Goal: Check status: Check status

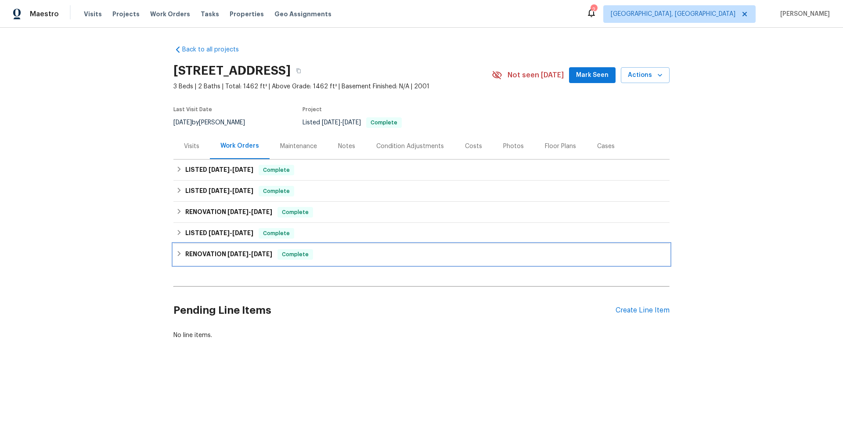
click at [238, 245] on div "RENOVATION [DATE] - [DATE] Complete" at bounding box center [421, 254] width 496 height 21
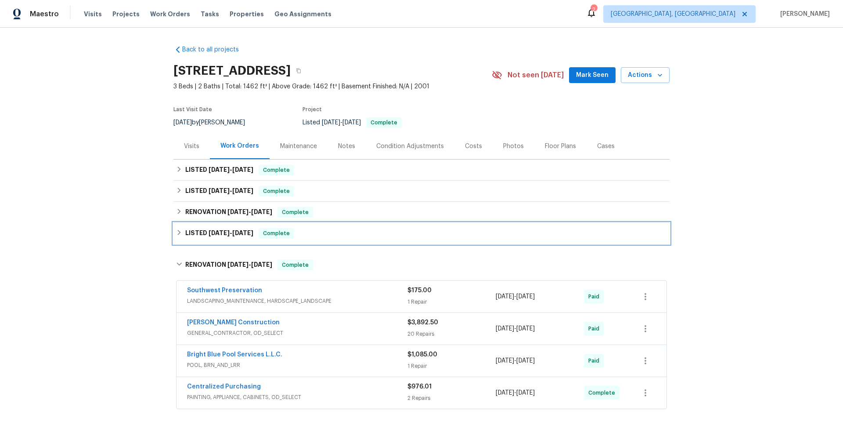
click at [243, 237] on h6 "LISTED [DATE] - [DATE]" at bounding box center [219, 233] width 68 height 11
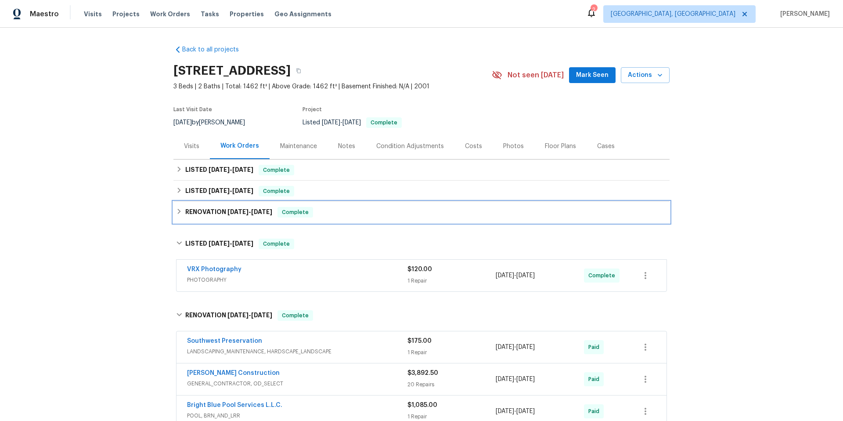
click at [235, 214] on span "[DATE]" at bounding box center [237, 212] width 21 height 6
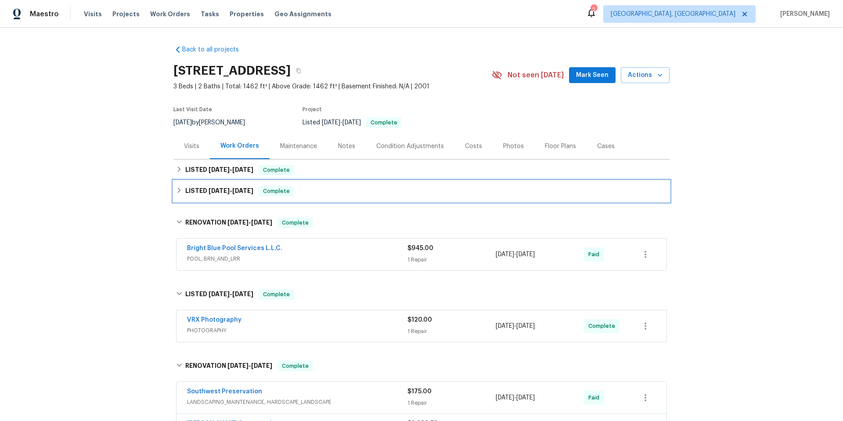
click at [237, 197] on div "LISTED [DATE] - [DATE] Complete" at bounding box center [421, 190] width 496 height 21
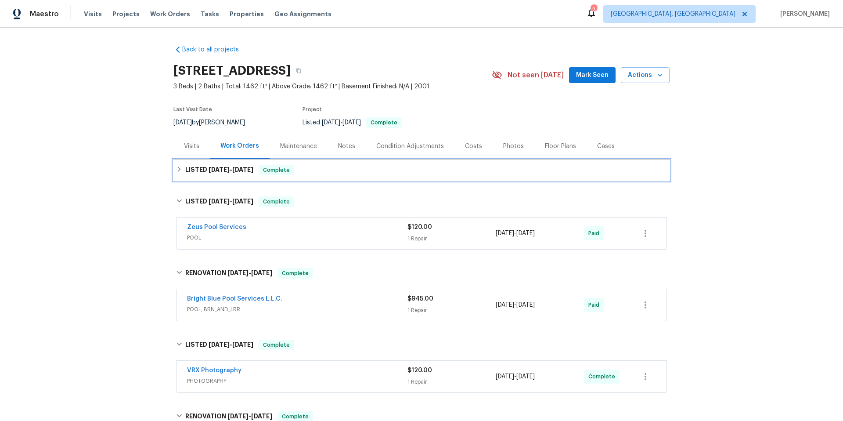
click at [235, 172] on span "[DATE]" at bounding box center [242, 169] width 21 height 6
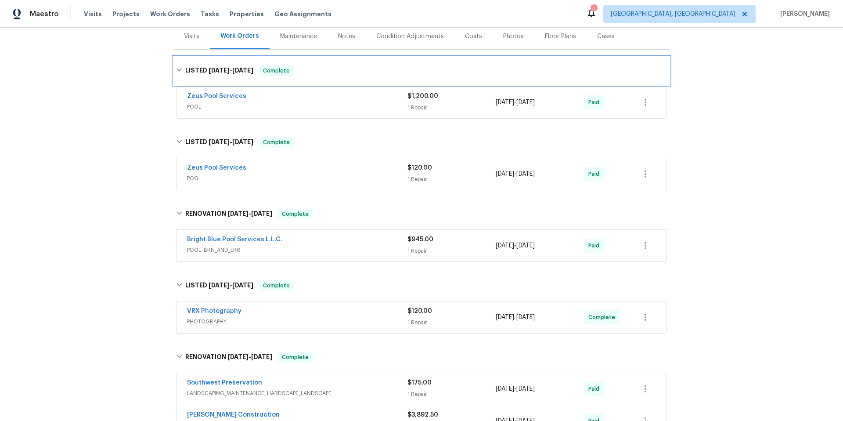
scroll to position [307, 0]
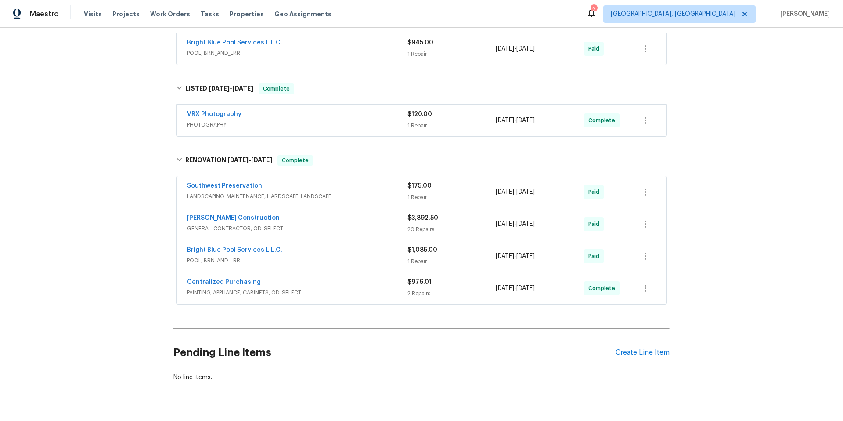
click at [345, 296] on span "PAINTING, APPLIANCE, CABINETS, OD_SELECT" at bounding box center [297, 292] width 220 height 9
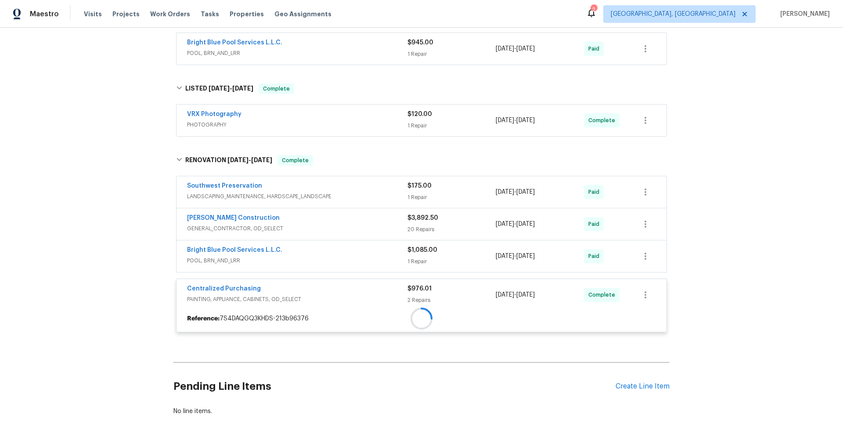
click at [328, 256] on span "POOL, BRN_AND_LRR" at bounding box center [297, 260] width 220 height 9
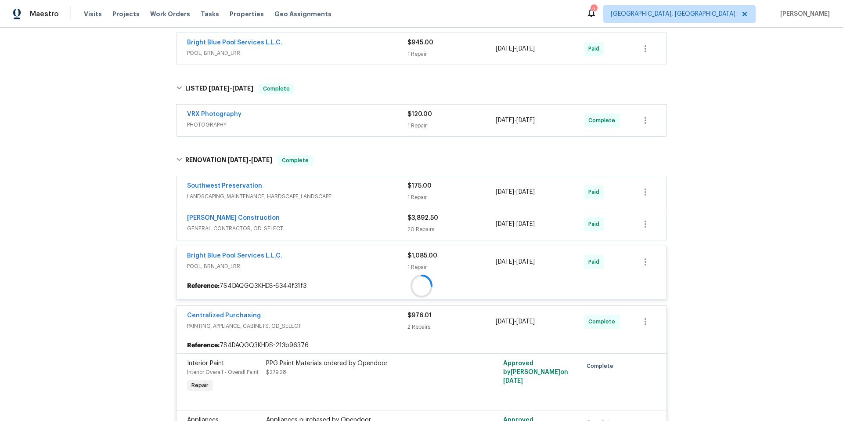
click at [323, 278] on div at bounding box center [422, 286] width 490 height 17
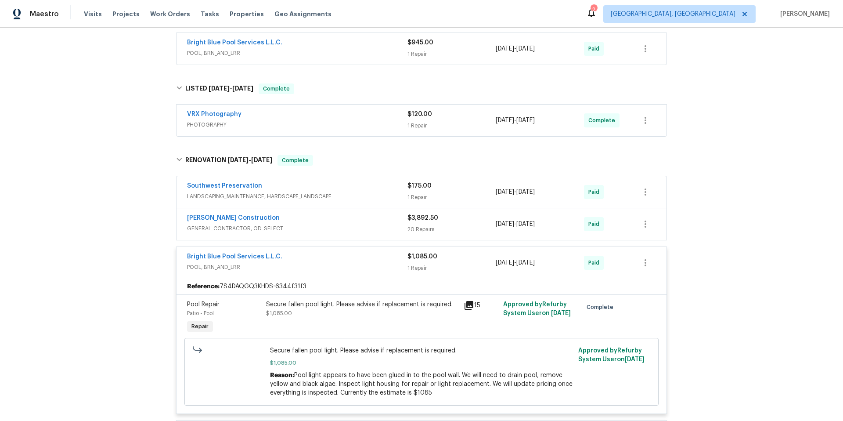
click at [320, 219] on div "[PERSON_NAME] Construction" at bounding box center [297, 218] width 220 height 11
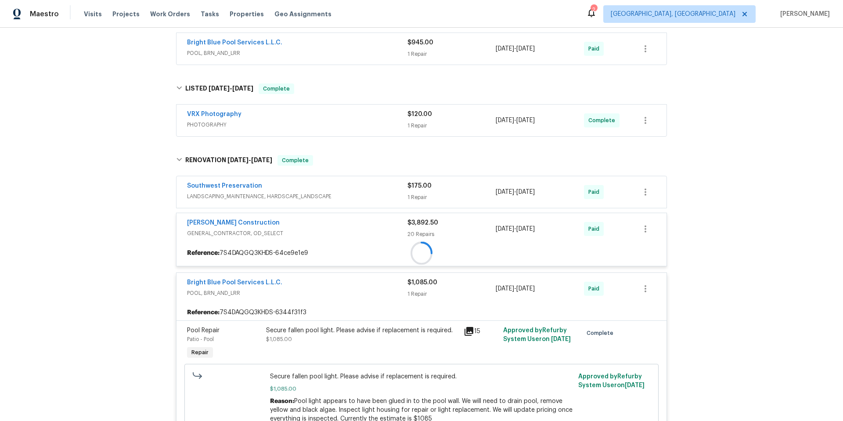
click at [330, 201] on div "Southwest Preservation LANDSCAPING_MAINTENANCE, HARDSCAPE_LANDSCAPE $175.00 1 R…" at bounding box center [421, 394] width 491 height 437
click at [345, 193] on div at bounding box center [421, 382] width 496 height 472
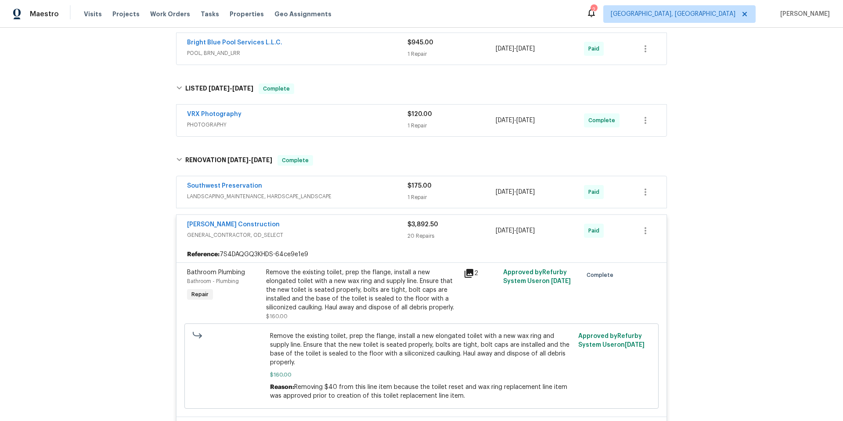
click at [357, 190] on div "Southwest Preservation" at bounding box center [297, 186] width 220 height 11
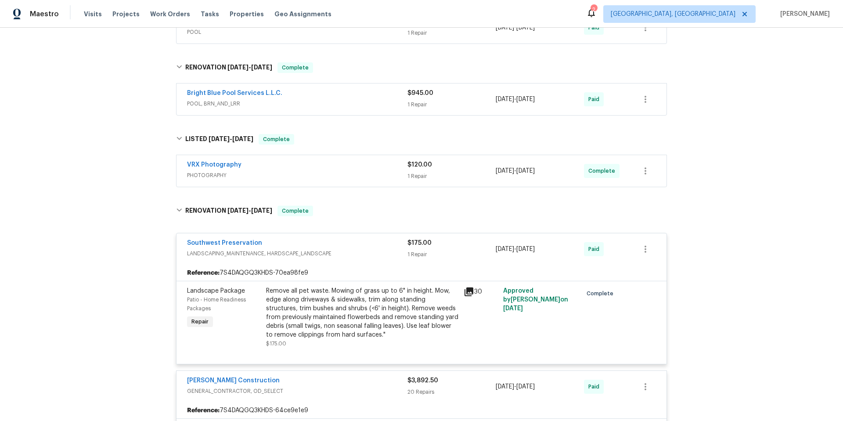
scroll to position [237, 0]
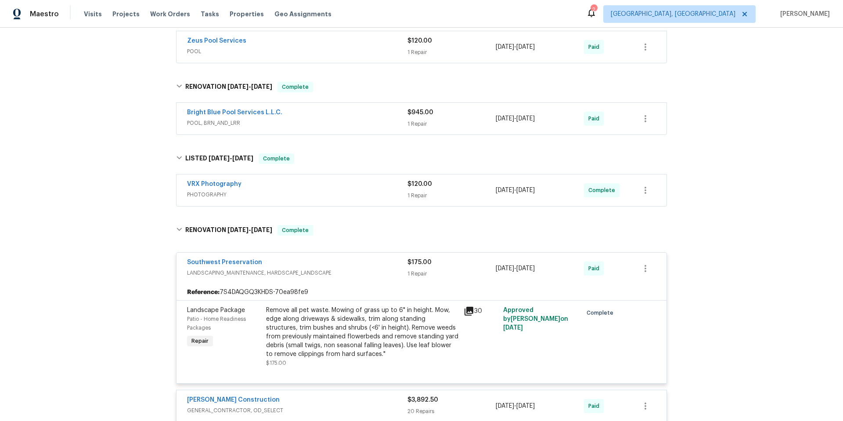
click at [330, 183] on div "VRX Photography" at bounding box center [297, 185] width 220 height 11
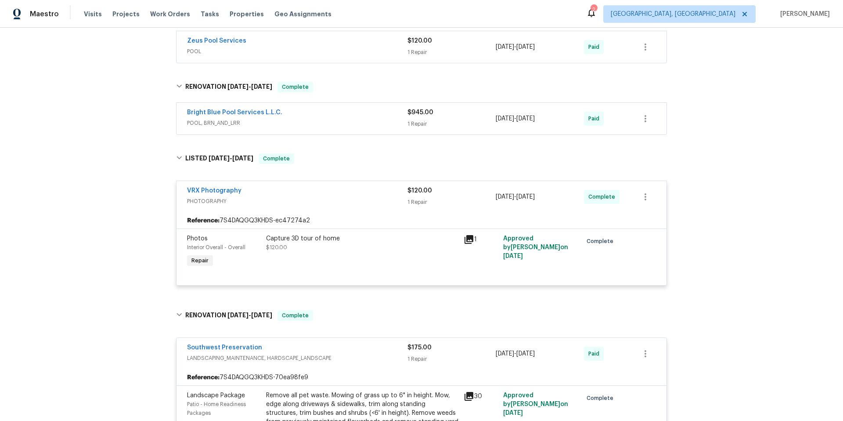
click at [316, 116] on div "Bright Blue Pool Services L.L.C." at bounding box center [297, 113] width 220 height 11
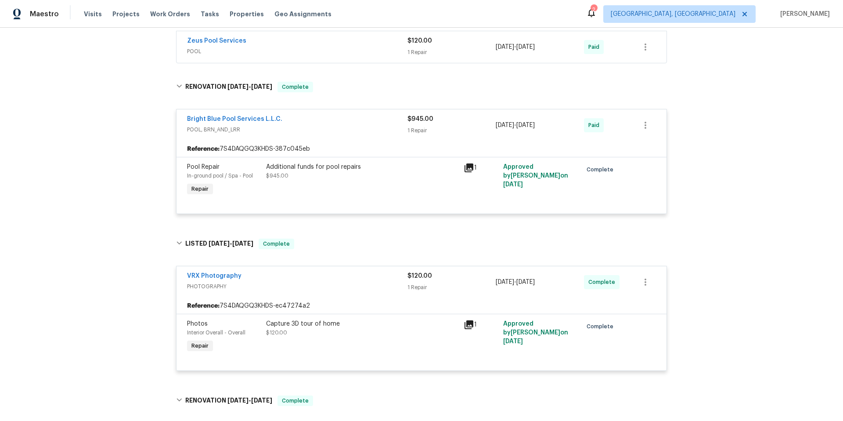
click at [313, 50] on span "POOL" at bounding box center [297, 51] width 220 height 9
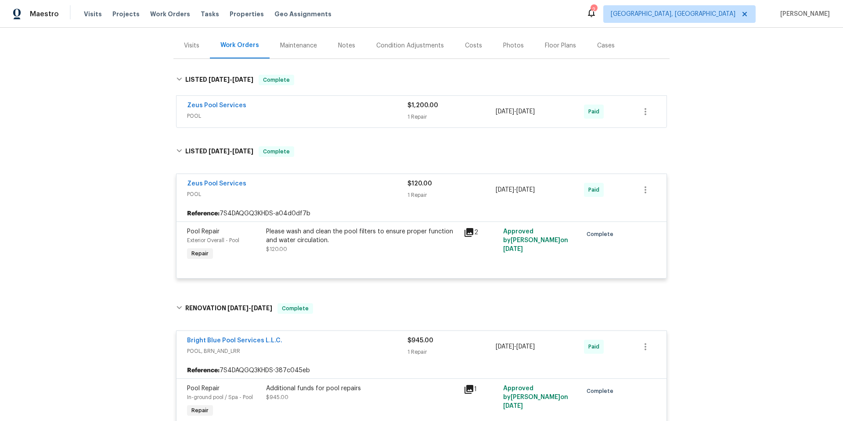
scroll to position [0, 0]
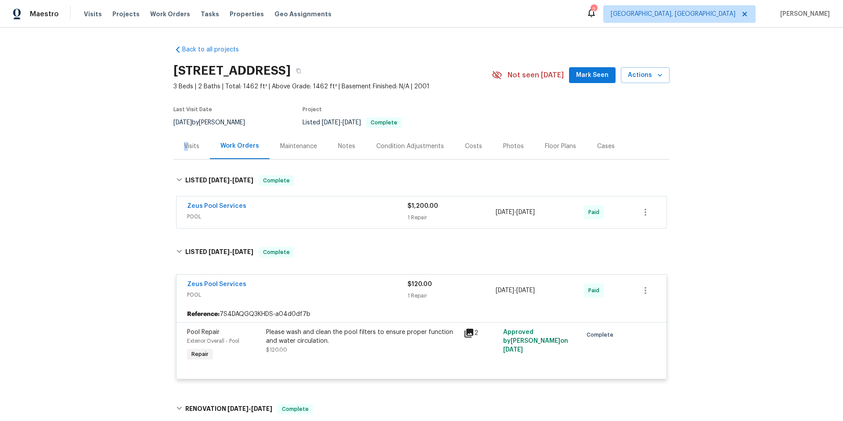
drag, startPoint x: 184, startPoint y: 144, endPoint x: 178, endPoint y: 145, distance: 6.2
click at [178, 145] on div "Visits" at bounding box center [191, 146] width 36 height 26
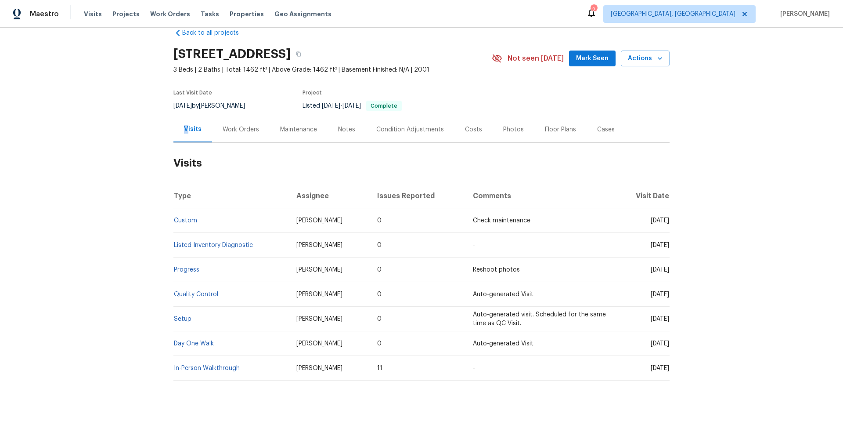
scroll to position [43, 0]
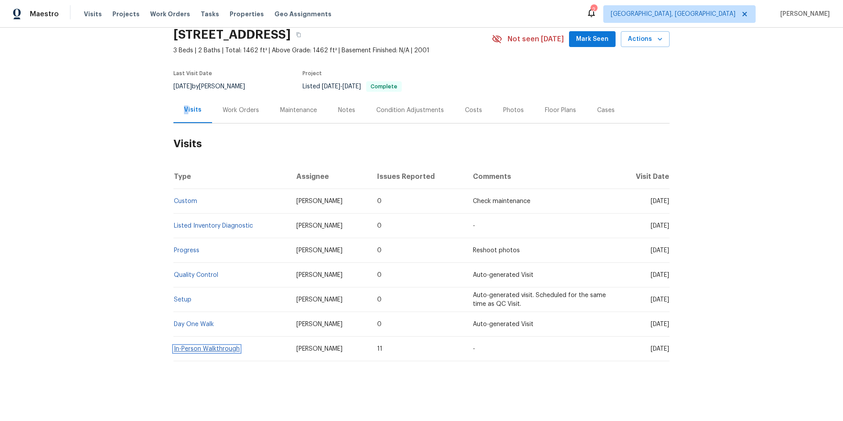
click at [218, 346] on link "In-Person Walkthrough" at bounding box center [207, 349] width 66 height 6
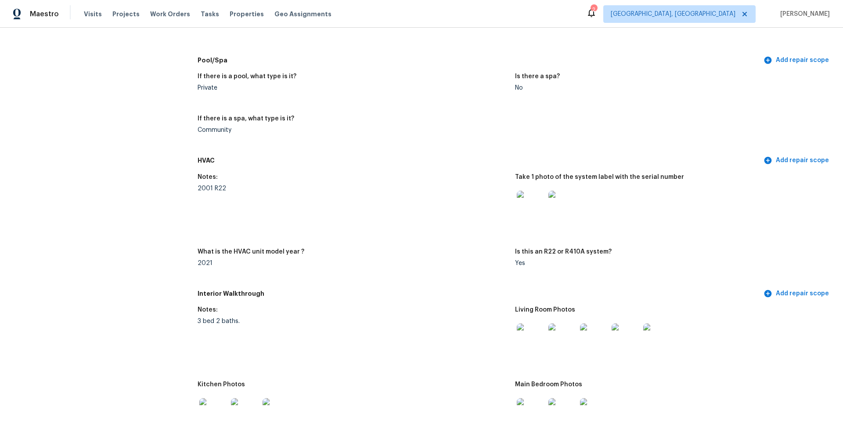
scroll to position [752, 0]
click at [209, 186] on div "2001 R22" at bounding box center [353, 189] width 310 height 6
click at [209, 192] on figure "Notes: 2001 R22" at bounding box center [356, 206] width 317 height 64
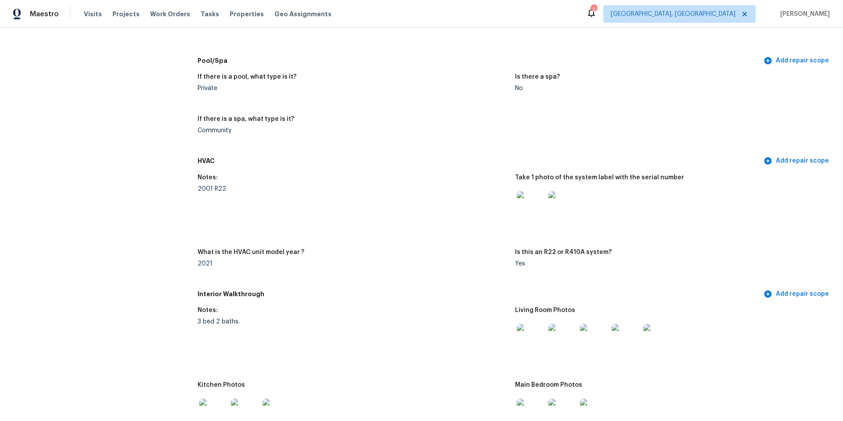
click at [537, 197] on img at bounding box center [531, 205] width 28 height 28
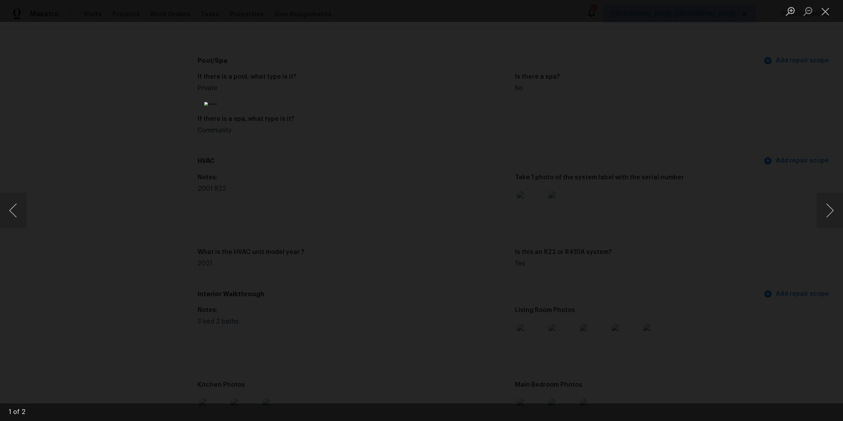
click at [668, 192] on div "Lightbox" at bounding box center [421, 210] width 843 height 421
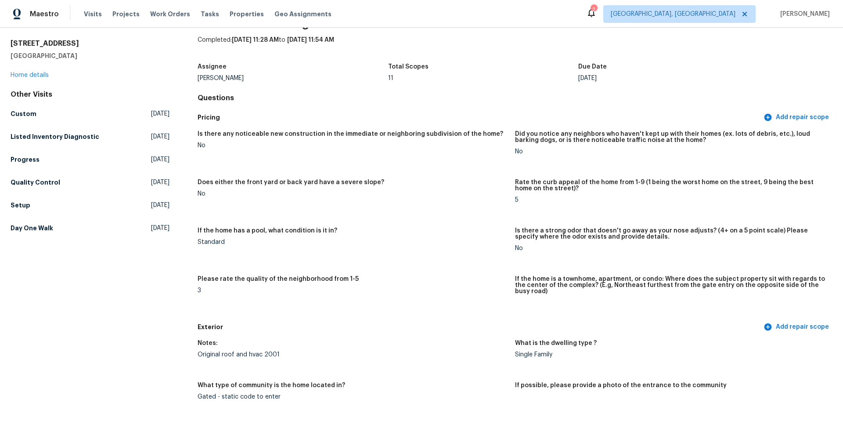
scroll to position [0, 0]
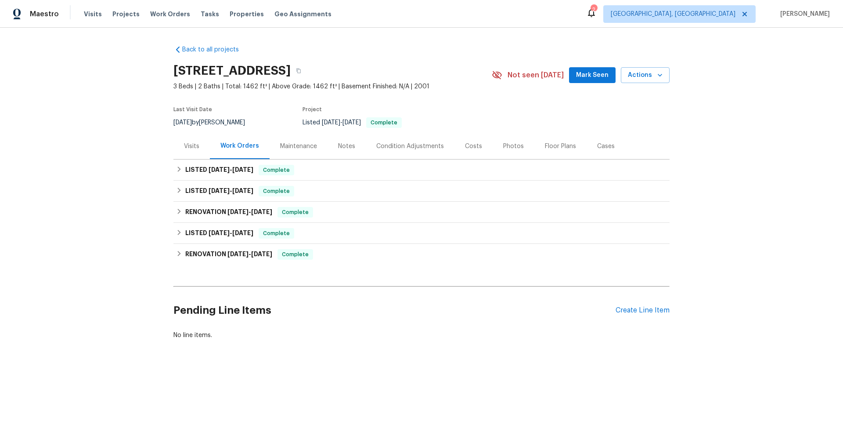
click at [186, 152] on div "Visits" at bounding box center [191, 146] width 36 height 26
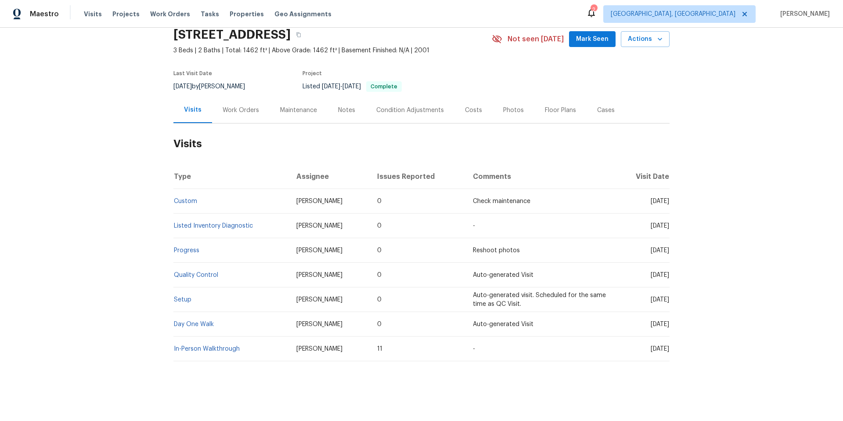
scroll to position [43, 0]
click at [209, 346] on link "In-Person Walkthrough" at bounding box center [207, 349] width 66 height 6
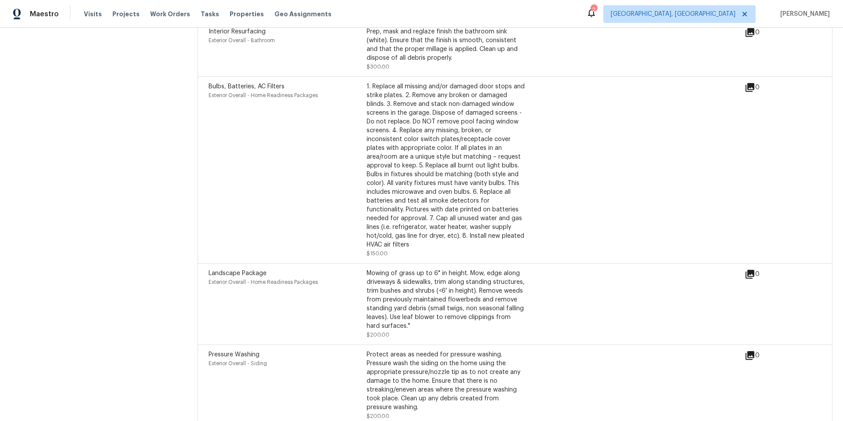
scroll to position [1373, 0]
